Goal: Obtain resource: Download file/media

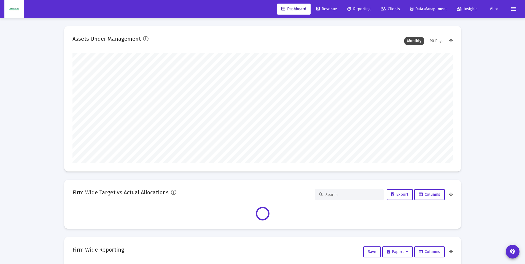
scroll to position [110, 380]
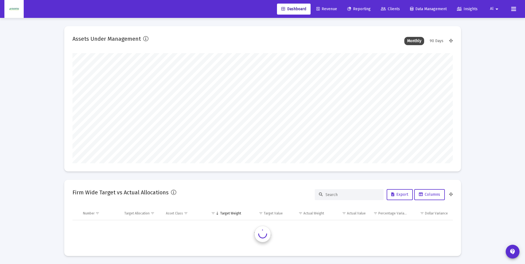
type input "[DATE]"
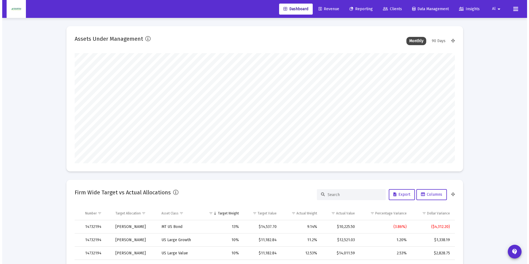
scroll to position [110, 178]
click at [361, 10] on span "Reporting" at bounding box center [358, 9] width 23 height 5
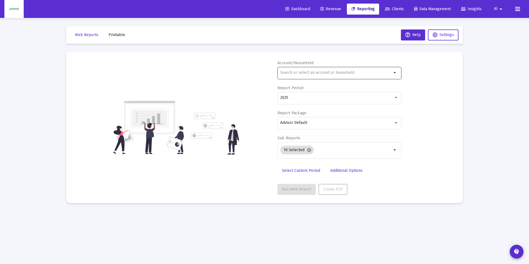
click at [317, 74] on input "text" at bounding box center [336, 73] width 112 height 4
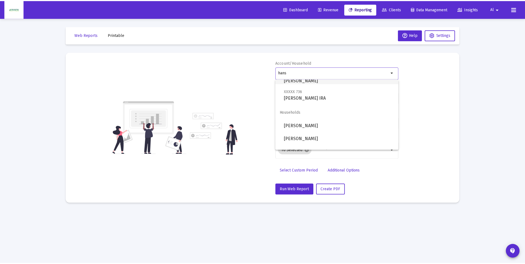
scroll to position [119, 0]
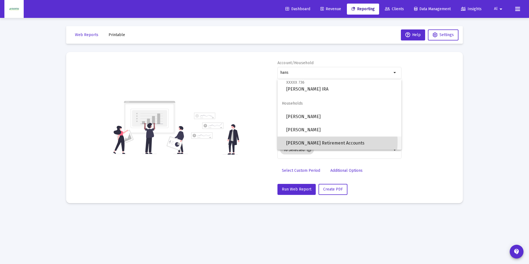
click at [324, 142] on span "[PERSON_NAME] Retirement Accounts" at bounding box center [341, 143] width 111 height 13
type input "[PERSON_NAME] Retirement Accounts"
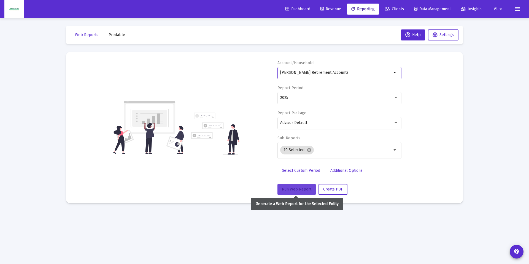
click at [293, 189] on span "Run Web Report" at bounding box center [296, 189] width 29 height 5
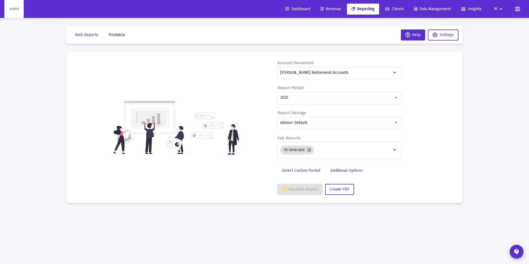
select select "View all"
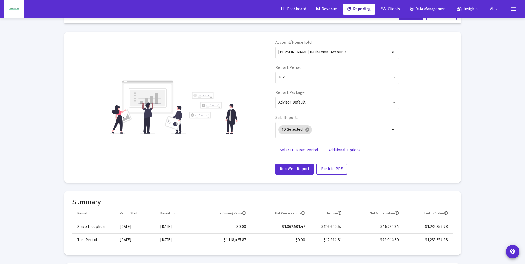
scroll to position [0, 0]
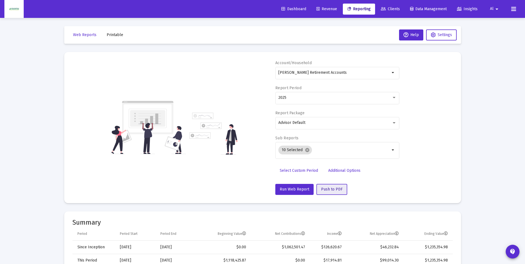
click at [331, 189] on span "Push to PDF" at bounding box center [331, 189] width 21 height 5
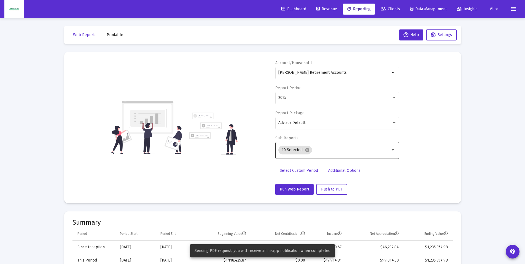
click at [393, 151] on mat-icon "arrow_drop_down" at bounding box center [393, 150] width 7 height 7
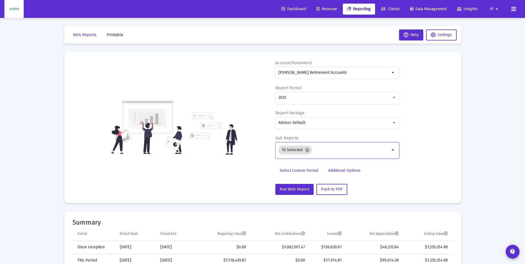
click at [393, 151] on mat-icon "arrow_drop_down" at bounding box center [393, 150] width 7 height 7
click at [394, 150] on mat-icon "arrow_drop_down" at bounding box center [393, 150] width 7 height 7
click at [294, 150] on mat-chip "10 Selected cancel" at bounding box center [295, 150] width 34 height 9
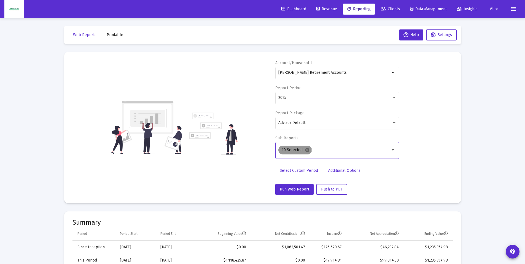
click at [294, 150] on mat-chip "10 Selected cancel" at bounding box center [295, 150] width 34 height 9
click at [291, 152] on mat-chip "10 Selected cancel" at bounding box center [295, 150] width 34 height 9
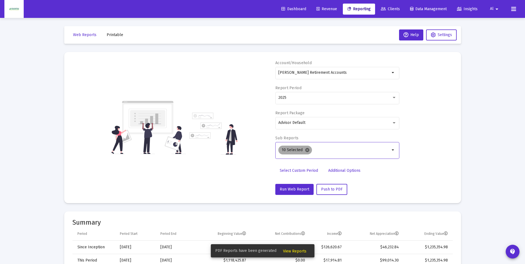
click at [307, 149] on mat-icon "cancel" at bounding box center [307, 150] width 5 height 5
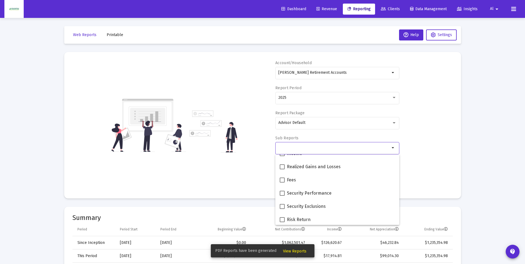
scroll to position [221, 0]
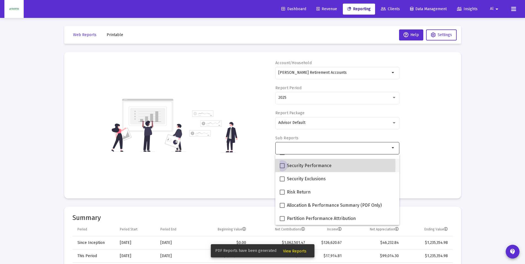
click at [283, 165] on span at bounding box center [282, 165] width 5 height 5
click at [282, 168] on input "Security Performance" at bounding box center [282, 168] width 0 height 0
checkbox input "true"
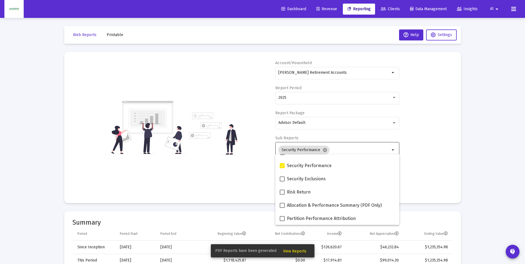
click at [431, 159] on div "Account/Household [PERSON_NAME] Retirement Accounts arrow_drop_down Report Peri…" at bounding box center [262, 127] width 380 height 135
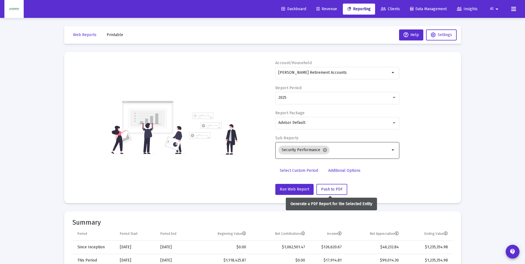
click at [332, 191] on span "Push to PDF" at bounding box center [331, 189] width 21 height 5
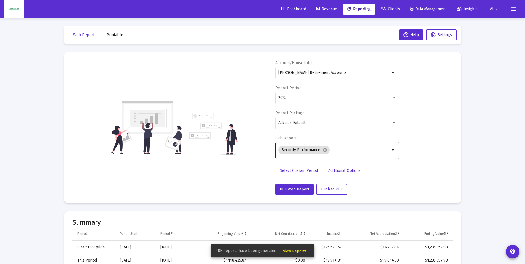
click at [291, 252] on span "View Reports" at bounding box center [294, 251] width 23 height 5
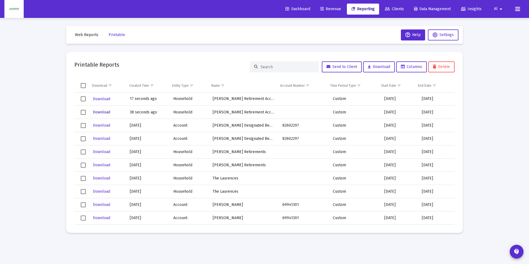
click at [104, 111] on span "Download" at bounding box center [101, 112] width 17 height 5
click at [104, 97] on span "Download" at bounding box center [101, 99] width 17 height 5
click at [286, 9] on icon at bounding box center [288, 9] width 4 height 4
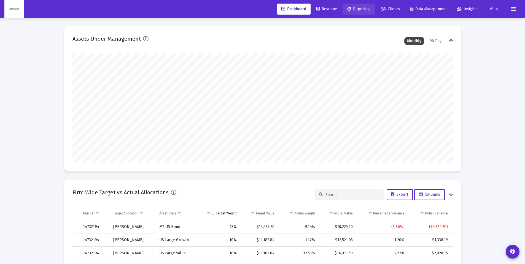
click at [360, 8] on span "Reporting" at bounding box center [358, 9] width 23 height 5
select select "View all"
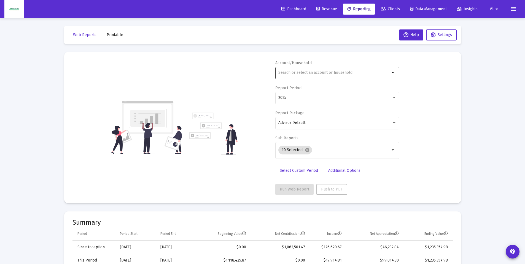
click at [299, 76] on div at bounding box center [334, 73] width 112 height 14
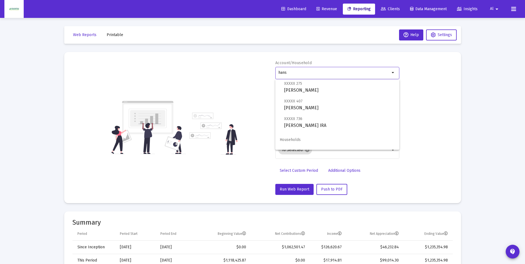
scroll to position [55, 0]
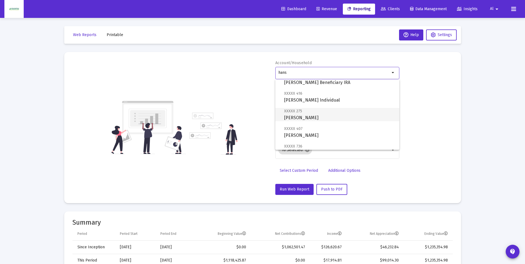
click at [322, 117] on span "XXXXX 275 [PERSON_NAME]" at bounding box center [339, 115] width 111 height 14
type input "[PERSON_NAME]"
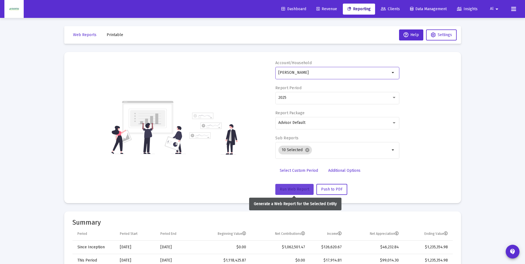
click at [297, 188] on span "Run Web Report" at bounding box center [294, 189] width 29 height 5
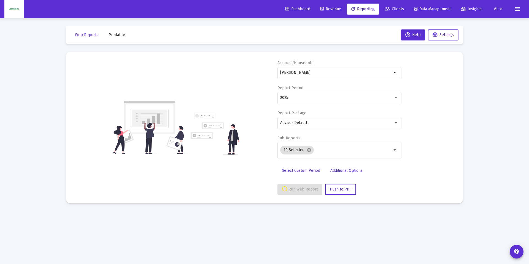
select select "View all"
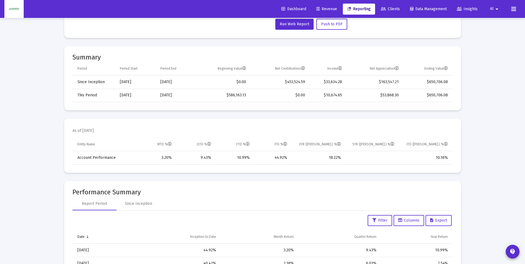
scroll to position [0, 0]
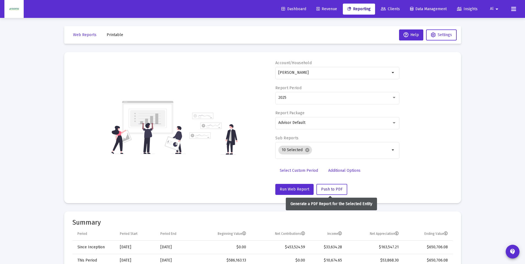
click at [331, 188] on span "Push to PDF" at bounding box center [331, 189] width 21 height 5
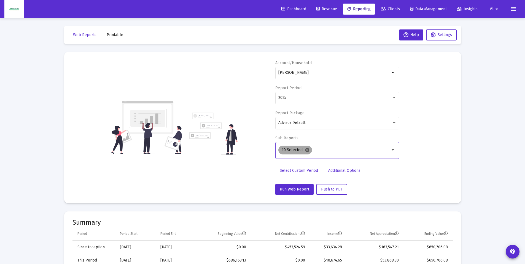
click at [305, 151] on mat-icon "cancel" at bounding box center [307, 150] width 5 height 5
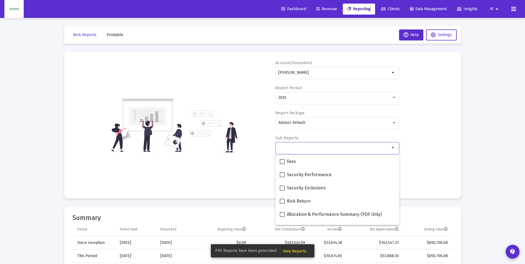
scroll to position [221, 0]
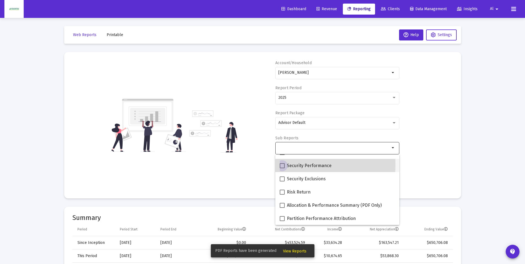
click at [281, 165] on span at bounding box center [282, 165] width 5 height 5
click at [282, 168] on input "Security Performance" at bounding box center [282, 168] width 0 height 0
checkbox input "true"
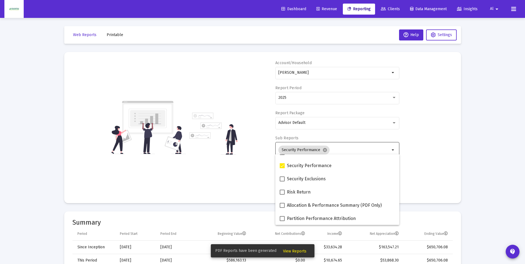
click at [232, 172] on div "Account/[PERSON_NAME] Trust arrow_drop_down Report Period 2025 Report Package A…" at bounding box center [262, 127] width 380 height 135
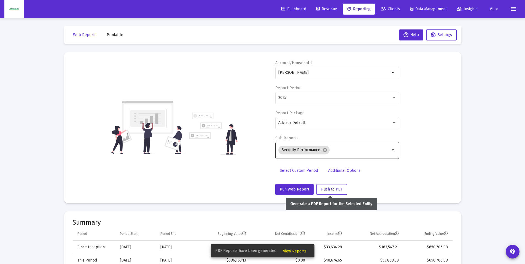
click at [325, 190] on span "Push to PDF" at bounding box center [331, 189] width 21 height 5
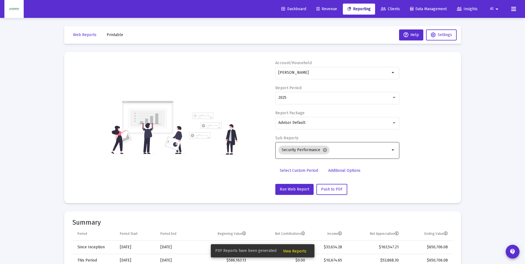
click at [294, 251] on span "View Reports" at bounding box center [294, 251] width 23 height 5
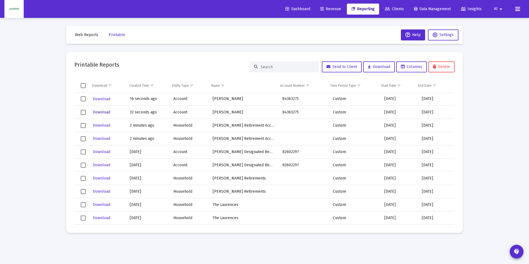
click at [104, 112] on span "Download" at bounding box center [101, 112] width 17 height 5
click at [100, 102] on button "Download" at bounding box center [101, 99] width 18 height 8
click at [326, 9] on span "Revenue" at bounding box center [331, 9] width 21 height 5
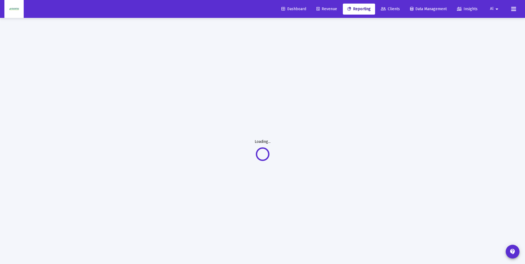
click at [359, 10] on span "Reporting" at bounding box center [358, 9] width 23 height 5
select select "View all"
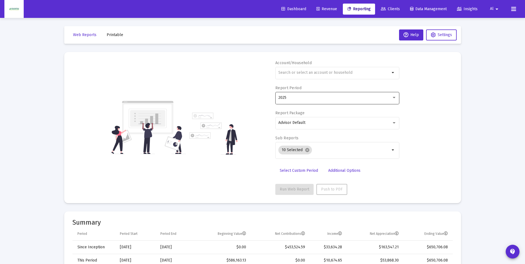
click at [302, 94] on div "2025" at bounding box center [337, 98] width 118 height 14
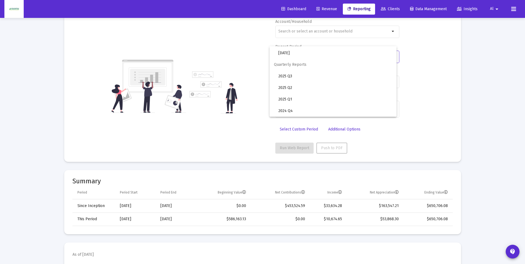
scroll to position [55, 0]
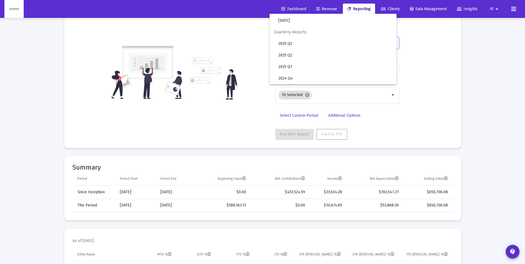
click at [253, 102] on div at bounding box center [262, 132] width 525 height 264
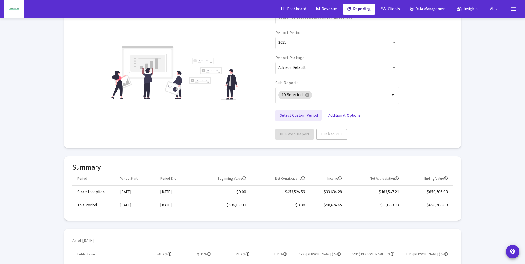
click at [293, 113] on link "Select Custom Period" at bounding box center [298, 115] width 47 height 11
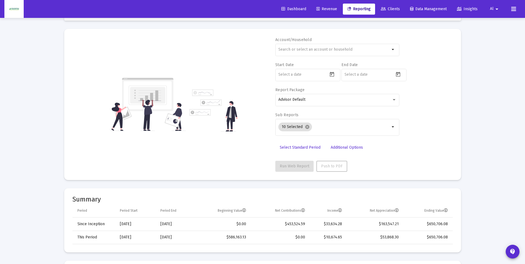
scroll to position [0, 0]
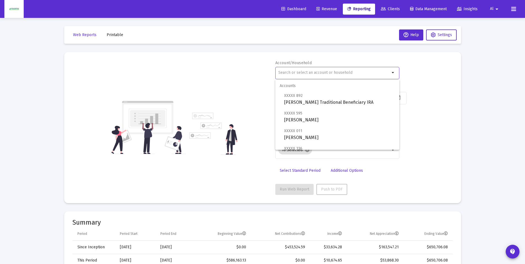
click at [292, 74] on input "text" at bounding box center [334, 73] width 112 height 4
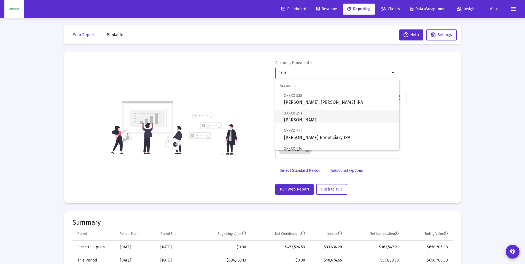
click at [301, 122] on span "XXXXX 291 [PERSON_NAME]" at bounding box center [339, 117] width 111 height 14
type input "[PERSON_NAME]"
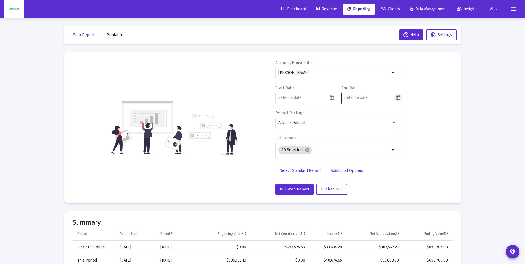
click at [398, 96] on icon "Open calendar" at bounding box center [398, 97] width 4 height 5
click at [360, 185] on div "22" at bounding box center [360, 185] width 10 height 10
type input "[DATE]"
click at [332, 97] on icon "Open calendar" at bounding box center [332, 98] width 6 height 6
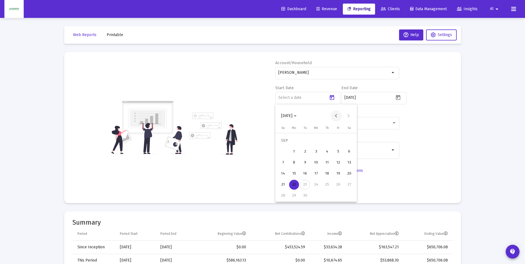
click at [335, 115] on button "Previous month" at bounding box center [336, 116] width 11 height 11
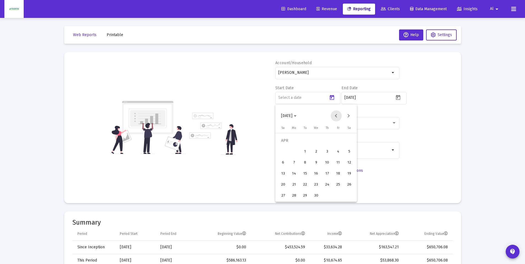
click at [335, 115] on button "Previous month" at bounding box center [336, 116] width 11 height 11
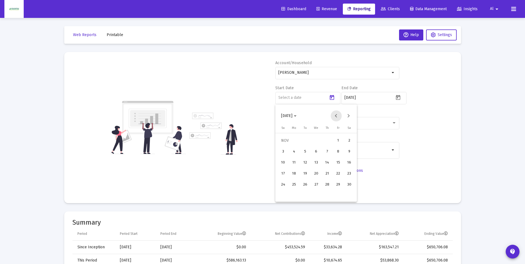
click at [335, 115] on button "Previous month" at bounding box center [336, 116] width 11 height 11
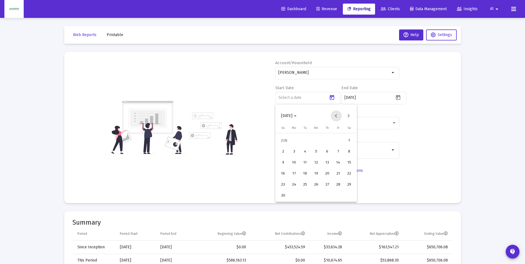
click at [335, 115] on button "Previous month" at bounding box center [336, 116] width 11 height 11
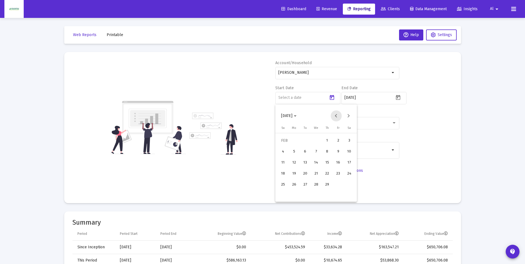
click at [335, 115] on button "Previous month" at bounding box center [336, 116] width 11 height 11
click at [315, 173] on div "22" at bounding box center [316, 174] width 10 height 10
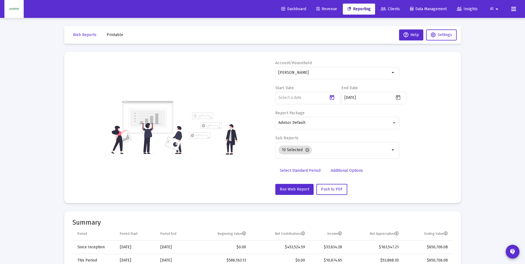
type input "[DATE]"
click at [307, 150] on mat-icon "cancel" at bounding box center [307, 150] width 5 height 5
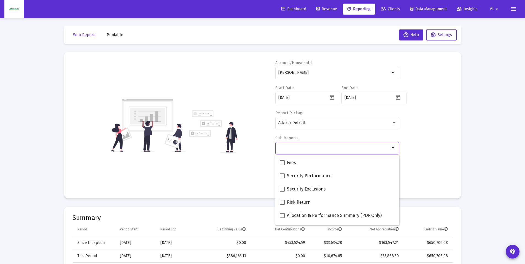
scroll to position [221, 0]
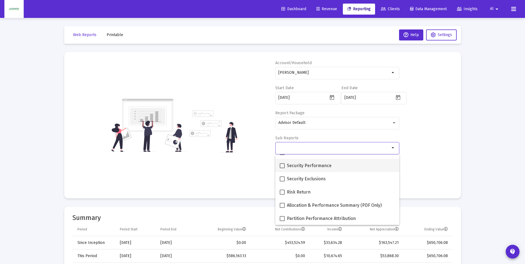
click at [284, 165] on span at bounding box center [282, 165] width 5 height 5
click at [282, 168] on input "Security Performance" at bounding box center [282, 168] width 0 height 0
checkbox input "true"
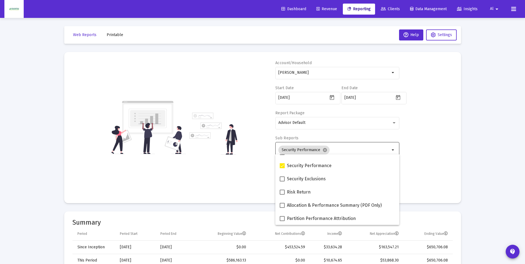
click at [419, 160] on div "Account/[PERSON_NAME] arrow_drop_down Start Date [DATE] End Date [DATE] Report …" at bounding box center [262, 127] width 380 height 135
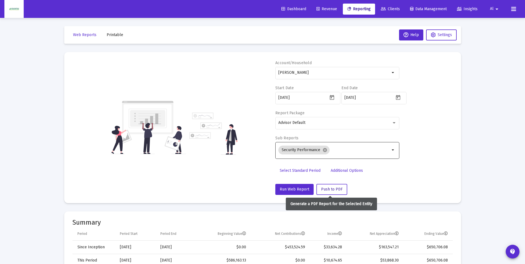
click at [324, 192] on span "Push to PDF" at bounding box center [331, 189] width 21 height 5
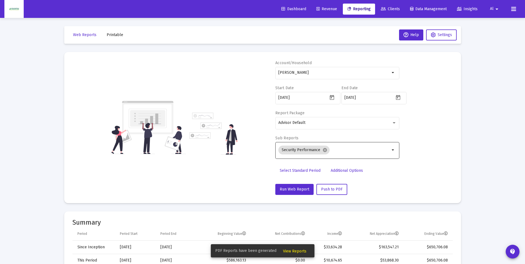
click at [297, 252] on span "View Reports" at bounding box center [294, 251] width 23 height 5
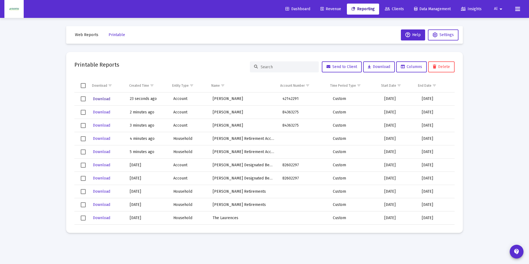
click at [102, 98] on span "Download" at bounding box center [101, 99] width 17 height 5
click at [361, 11] on span "Reporting" at bounding box center [362, 9] width 23 height 5
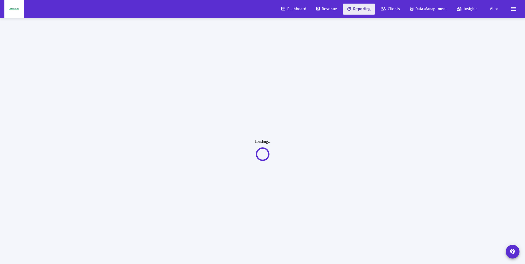
select select "View all"
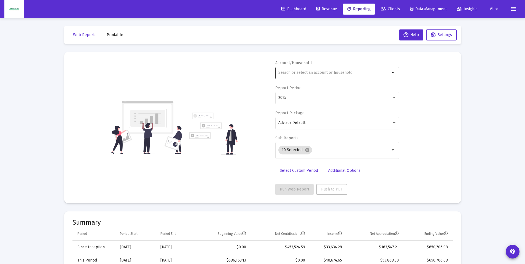
click at [305, 70] on div at bounding box center [334, 73] width 112 height 14
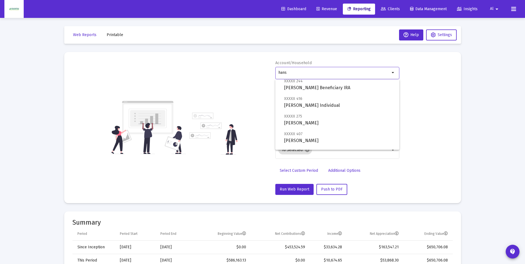
scroll to position [55, 0]
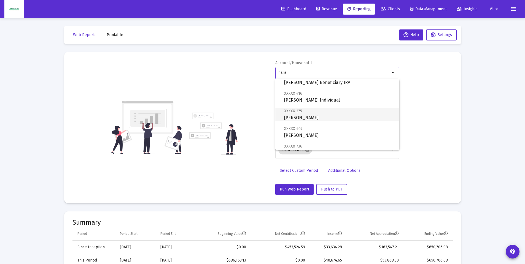
click at [300, 116] on span "XXXXX 275 [PERSON_NAME]" at bounding box center [339, 115] width 111 height 14
type input "[PERSON_NAME]"
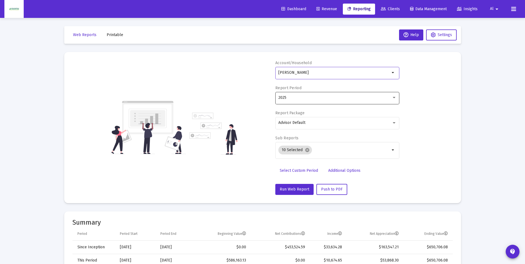
click at [300, 100] on div "2025" at bounding box center [334, 98] width 113 height 4
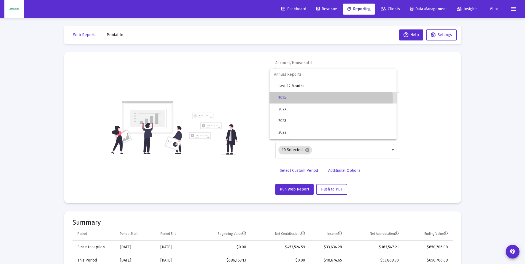
click at [300, 100] on span "2025" at bounding box center [335, 98] width 114 height 12
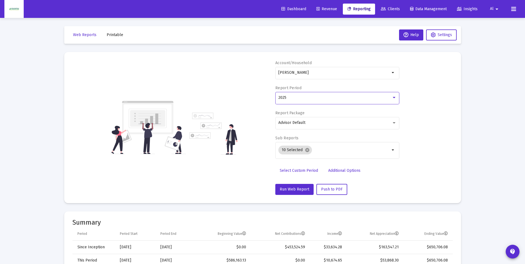
click at [295, 169] on span "Select Custom Period" at bounding box center [299, 170] width 38 height 5
click at [300, 100] on div at bounding box center [303, 98] width 50 height 14
type input "[DATE]"
click at [372, 99] on input at bounding box center [370, 98] width 50 height 4
click at [396, 98] on icon "Open calendar" at bounding box center [398, 97] width 4 height 5
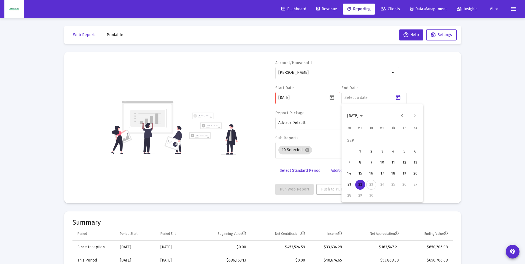
click at [361, 187] on div "22" at bounding box center [360, 185] width 10 height 10
type input "[DATE]"
drag, startPoint x: 297, startPoint y: 96, endPoint x: 251, endPoint y: 96, distance: 46.6
click at [251, 96] on div "Account/[PERSON_NAME] Trust arrow_drop_down Start Date [DATE] End Date [DATE] R…" at bounding box center [262, 127] width 380 height 135
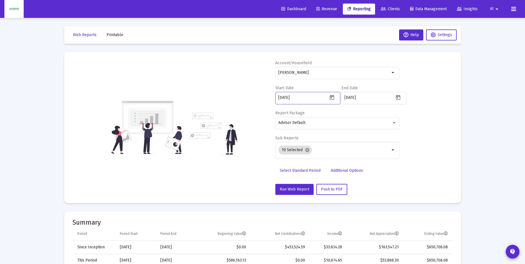
type input "[DATE]"
click at [251, 96] on div "Account/[PERSON_NAME] Trust arrow_drop_down Start Date [DATE] End Date [DATE] R…" at bounding box center [262, 127] width 380 height 135
click at [307, 151] on mat-icon "cancel" at bounding box center [307, 150] width 5 height 5
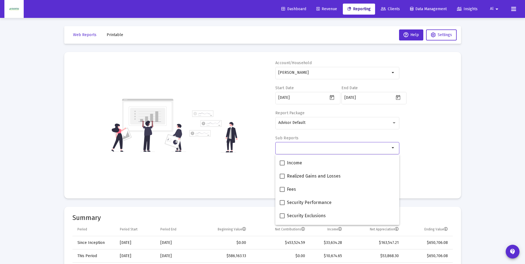
scroll to position [193, 0]
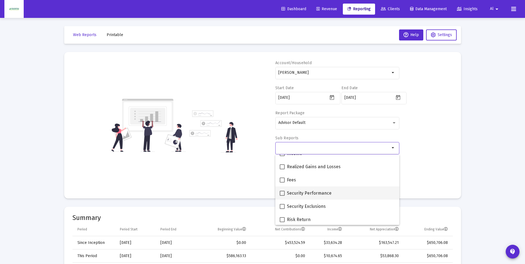
click at [284, 192] on span at bounding box center [282, 193] width 5 height 5
click at [282, 196] on input "Security Performance" at bounding box center [282, 196] width 0 height 0
checkbox input "true"
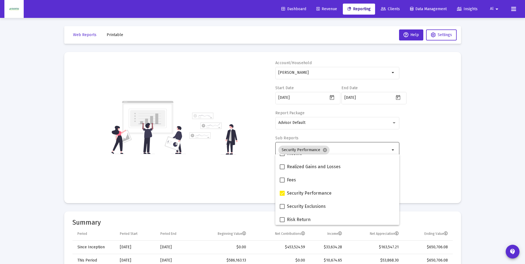
click at [427, 168] on div "Account/[PERSON_NAME] Trust arrow_drop_down Start Date [DATE] End Date [DATE] R…" at bounding box center [262, 127] width 380 height 135
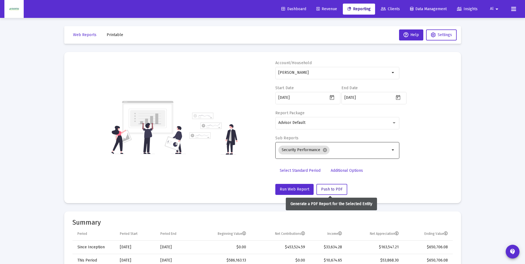
click at [323, 190] on span "Push to PDF" at bounding box center [331, 189] width 21 height 5
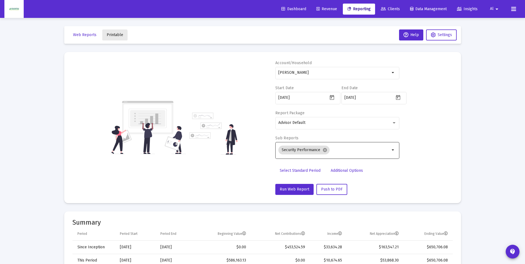
click at [112, 37] on span "Printable" at bounding box center [115, 35] width 17 height 5
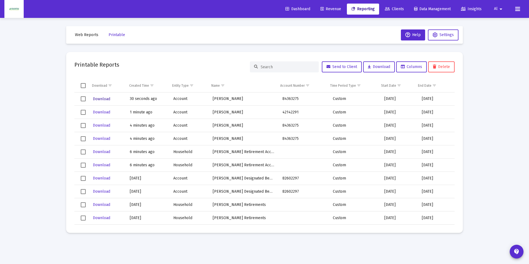
click at [102, 98] on span "Download" at bounding box center [101, 99] width 17 height 5
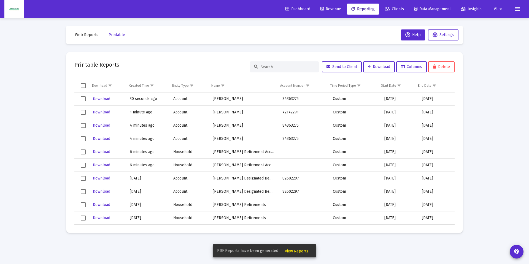
click at [291, 250] on span "View Reports" at bounding box center [296, 251] width 23 height 5
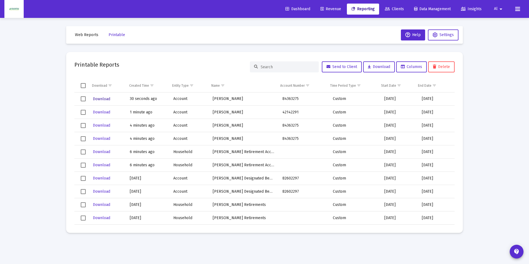
click at [100, 99] on span "Download" at bounding box center [101, 99] width 17 height 5
click at [365, 8] on span "Reporting" at bounding box center [362, 9] width 23 height 5
select select "View all"
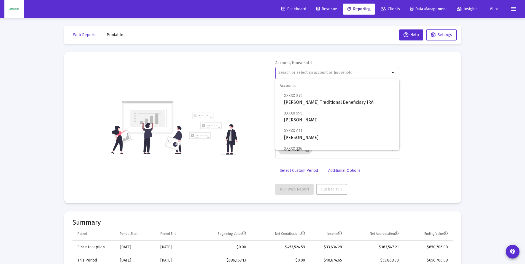
click at [310, 74] on input "text" at bounding box center [334, 73] width 112 height 4
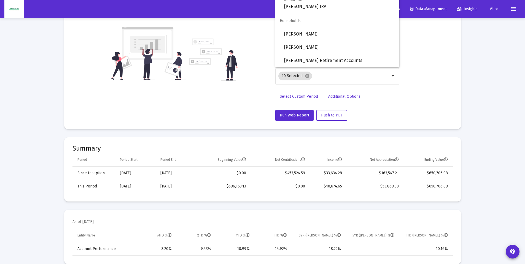
scroll to position [83, 0]
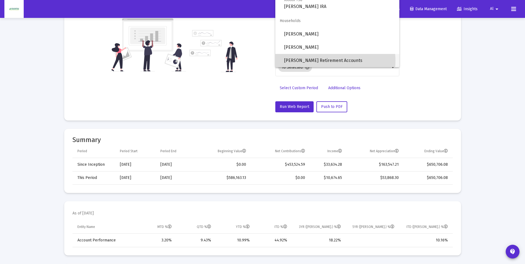
click at [330, 61] on span "[PERSON_NAME] Retirement Accounts" at bounding box center [339, 60] width 111 height 13
type input "[PERSON_NAME] Retirement Accounts"
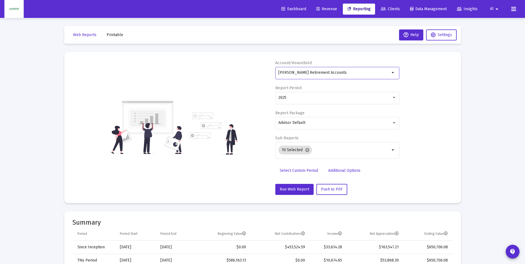
click at [300, 172] on span "Select Custom Period" at bounding box center [299, 170] width 38 height 5
click at [290, 97] on input at bounding box center [303, 98] width 50 height 4
click at [400, 98] on icon "Open calendar" at bounding box center [398, 98] width 6 height 6
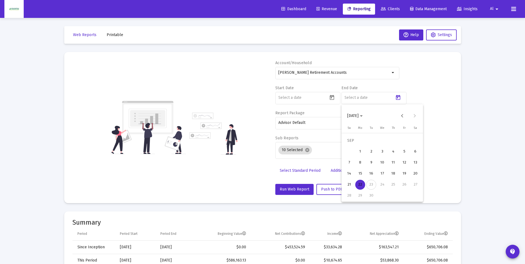
drag, startPoint x: 360, startPoint y: 185, endPoint x: 326, endPoint y: 139, distance: 57.5
click at [360, 185] on div "22" at bounding box center [360, 185] width 10 height 10
type input "[DATE]"
click at [293, 98] on input at bounding box center [303, 98] width 50 height 4
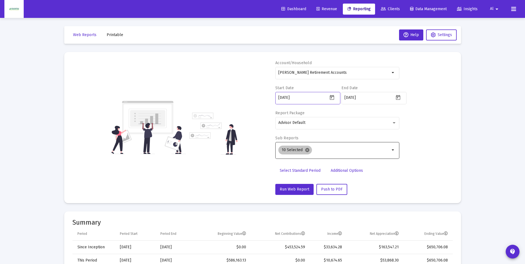
type input "[DATE]"
click at [306, 151] on mat-icon "cancel" at bounding box center [307, 150] width 5 height 5
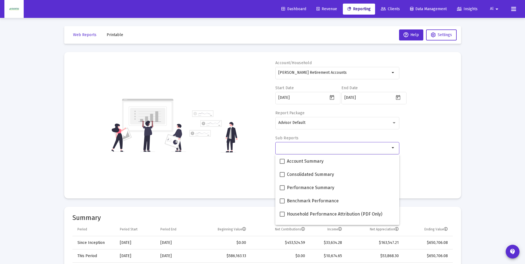
click at [308, 153] on div at bounding box center [334, 148] width 112 height 14
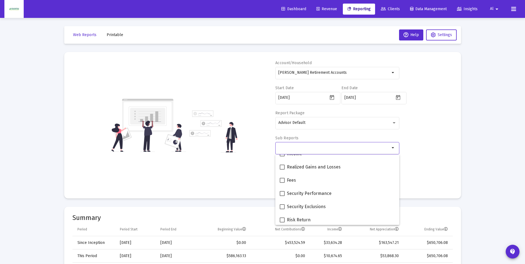
scroll to position [193, 0]
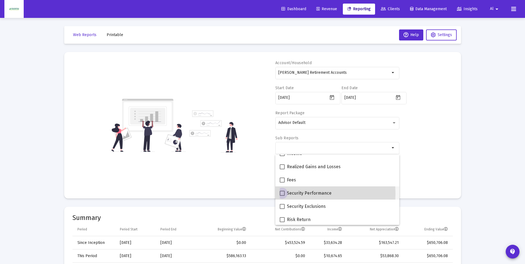
drag, startPoint x: 282, startPoint y: 194, endPoint x: 355, endPoint y: 189, distance: 73.2
click at [283, 194] on span at bounding box center [282, 193] width 5 height 5
click at [282, 196] on input "Security Performance" at bounding box center [282, 196] width 0 height 0
checkbox input "true"
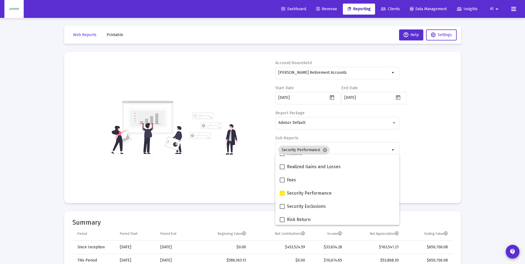
click at [430, 166] on div "Account/Household [PERSON_NAME] Retirement Accounts arrow_drop_down Start Date …" at bounding box center [262, 127] width 380 height 135
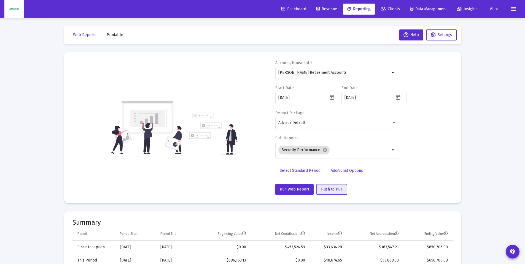
click at [325, 191] on span "Push to PDF" at bounding box center [331, 189] width 21 height 5
click at [117, 35] on span "Printable" at bounding box center [115, 35] width 17 height 5
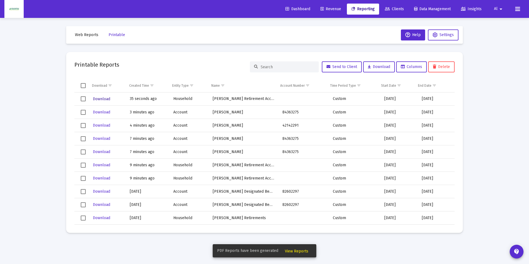
click at [103, 98] on span "Download" at bounding box center [101, 99] width 17 height 5
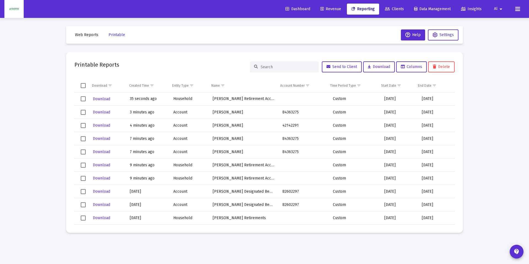
click at [286, 7] on icon at bounding box center [288, 9] width 4 height 4
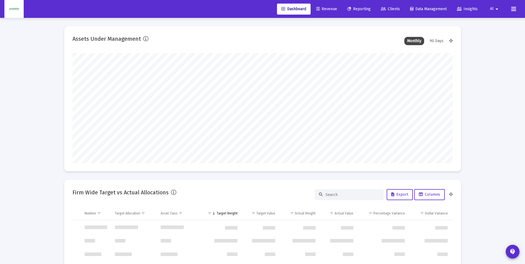
scroll to position [275518, 275423]
